Goal: Book appointment/travel/reservation

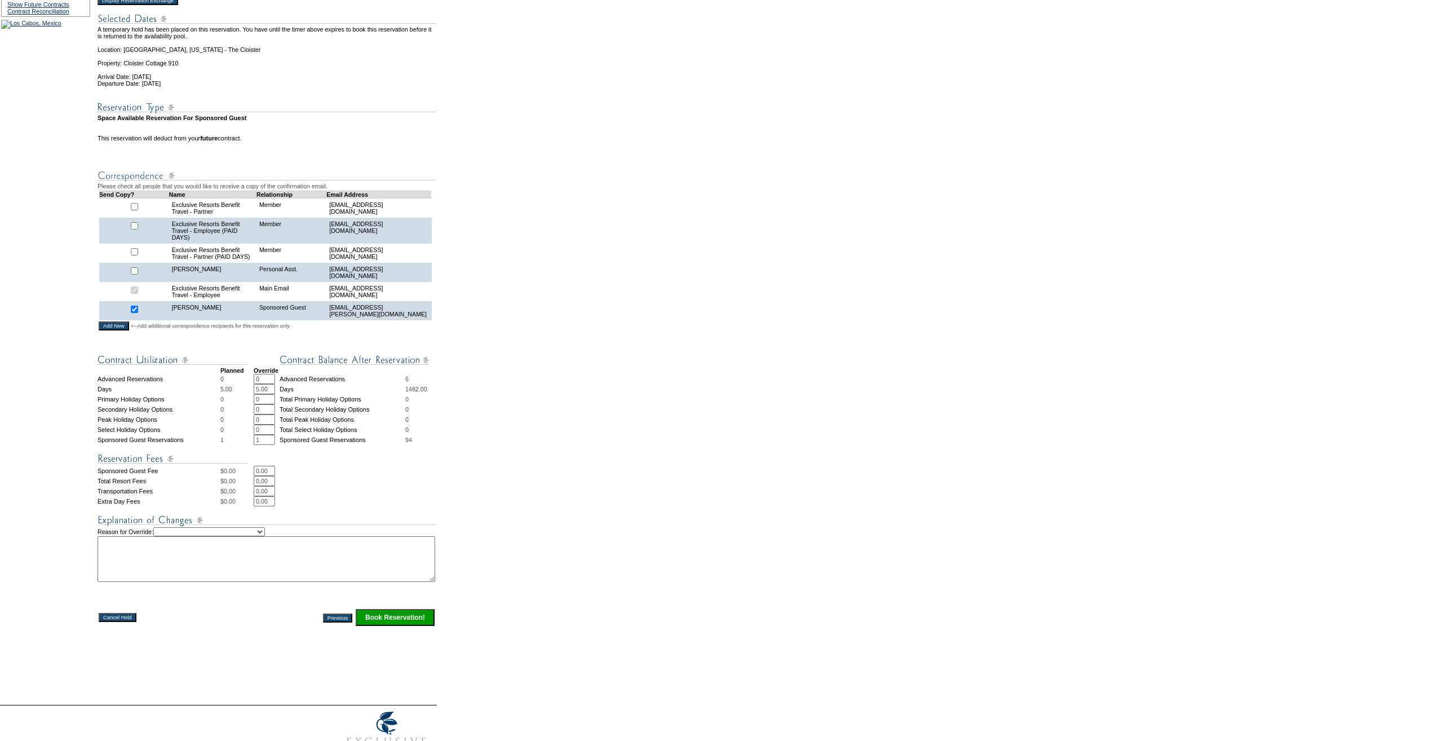
scroll to position [225, 0]
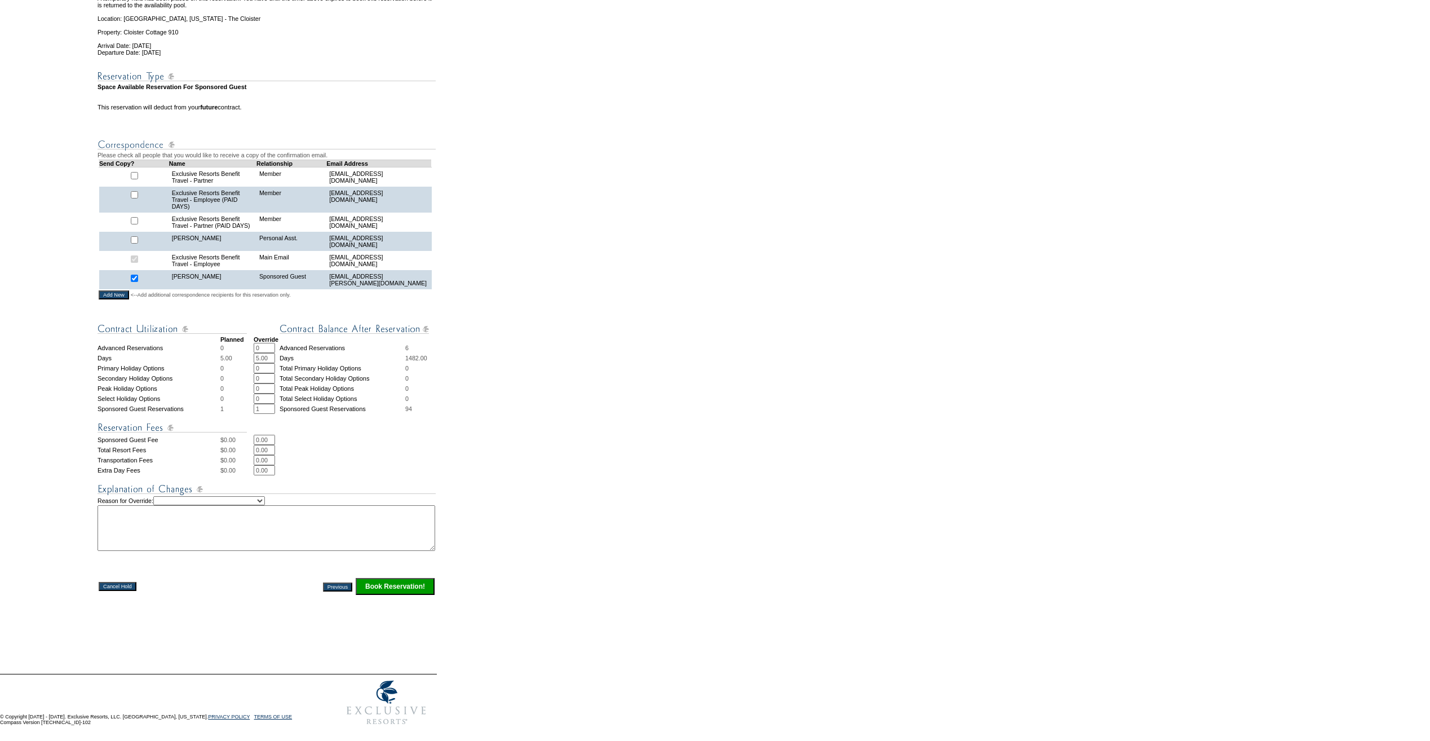
click at [265, 505] on select "Creating Continuous Stay Days Rebooked After Cancellation Editing Occupant Expe…" at bounding box center [209, 500] width 112 height 9
select select "1036"
click at [170, 505] on select "Creating Continuous Stay Days Rebooked After Cancellation Editing Occupant Expe…" at bounding box center [209, 500] width 112 height 9
click at [194, 531] on textarea at bounding box center [267, 528] width 338 height 46
type textarea "3"
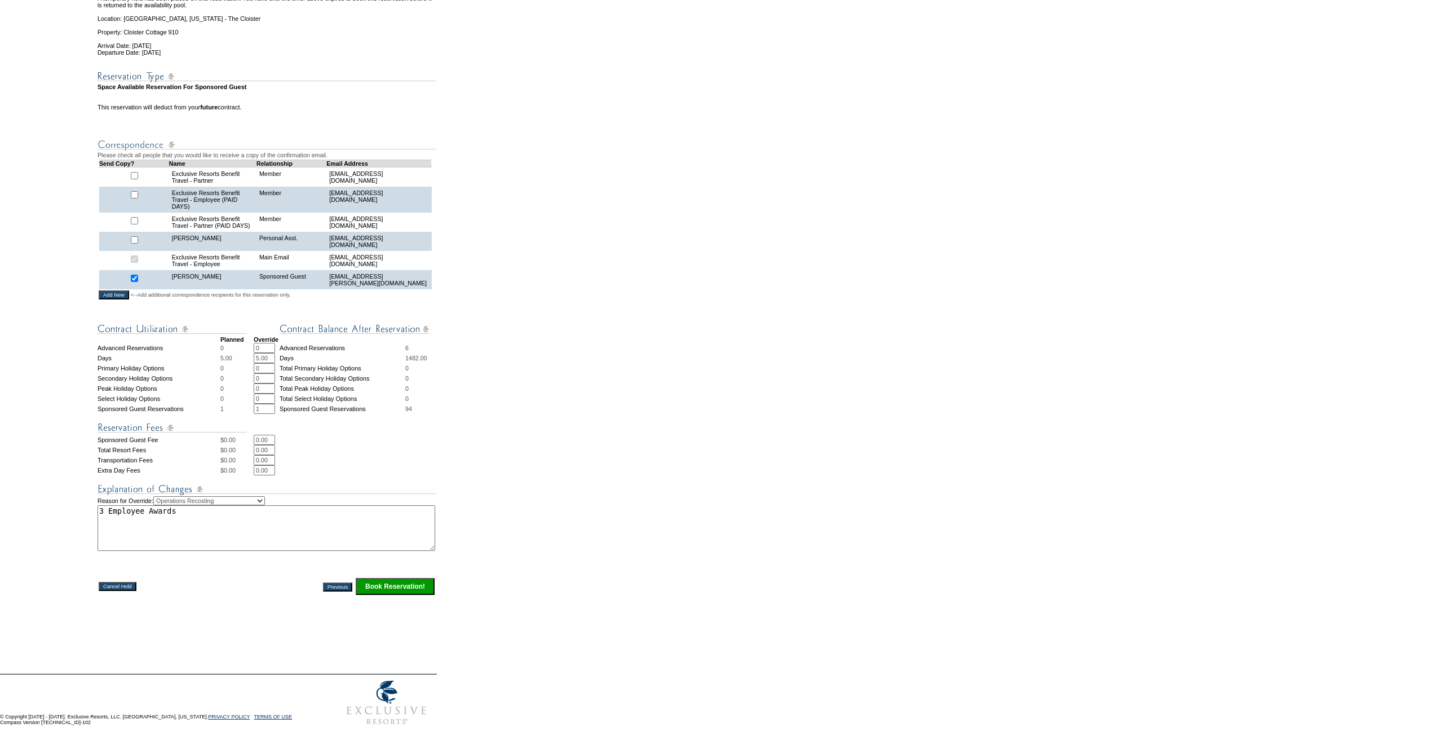
click at [192, 530] on textarea "3 Employee Awards" at bounding box center [267, 528] width 338 height 46
drag, startPoint x: 265, startPoint y: 537, endPoint x: 242, endPoint y: 537, distance: 23.7
click at [242, 537] on textarea "3 Employee Awards Travel nights (0 remaining - AOTQ), 2 Employee Benefit Travel…" at bounding box center [267, 528] width 338 height 46
drag, startPoint x: 267, startPoint y: 536, endPoint x: 108, endPoint y: 531, distance: 159.6
click at [108, 531] on textarea "3 Employee Awards Travel nights (0 remaining - AOTQ), 2 Employee Benefit Travel…" at bounding box center [267, 528] width 338 height 46
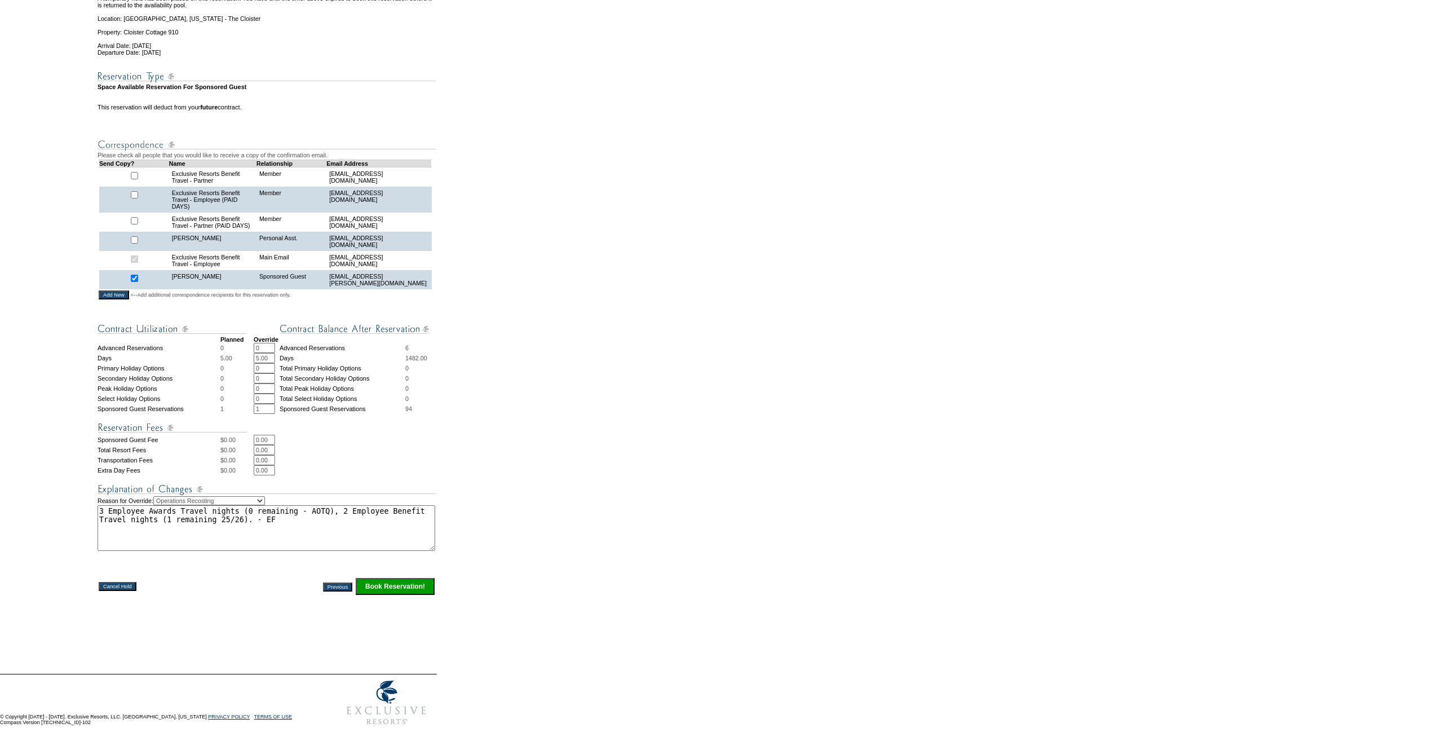
type textarea "3 Employee Awards Travel nights (0 remaining - AOTQ), 2 Employee Benefit Travel…"
click at [388, 595] on input "Book Reservation!" at bounding box center [395, 586] width 79 height 17
